Goal: Information Seeking & Learning: Check status

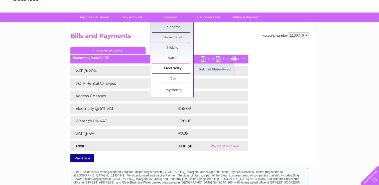
click at [167, 66] on link "Electricity" at bounding box center [172, 68] width 41 height 10
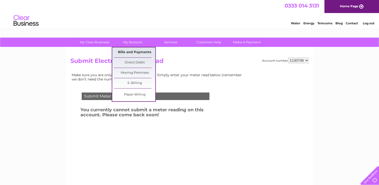
click at [128, 52] on link "Bills and Payments" at bounding box center [134, 52] width 41 height 10
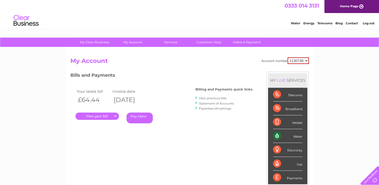
click at [209, 96] on link "View previous bills" at bounding box center [213, 98] width 28 height 4
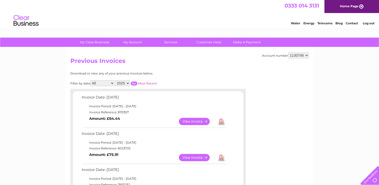
click at [307, 54] on select "1130746" at bounding box center [298, 55] width 21 height 6
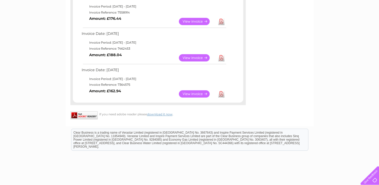
scroll to position [326, 0]
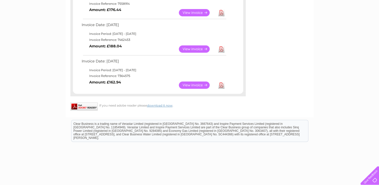
click at [194, 85] on link "View" at bounding box center [197, 84] width 37 height 7
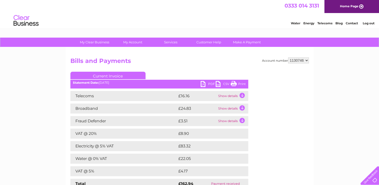
click at [305, 60] on select "1130746" at bounding box center [298, 60] width 21 height 6
